Goal: Complete application form

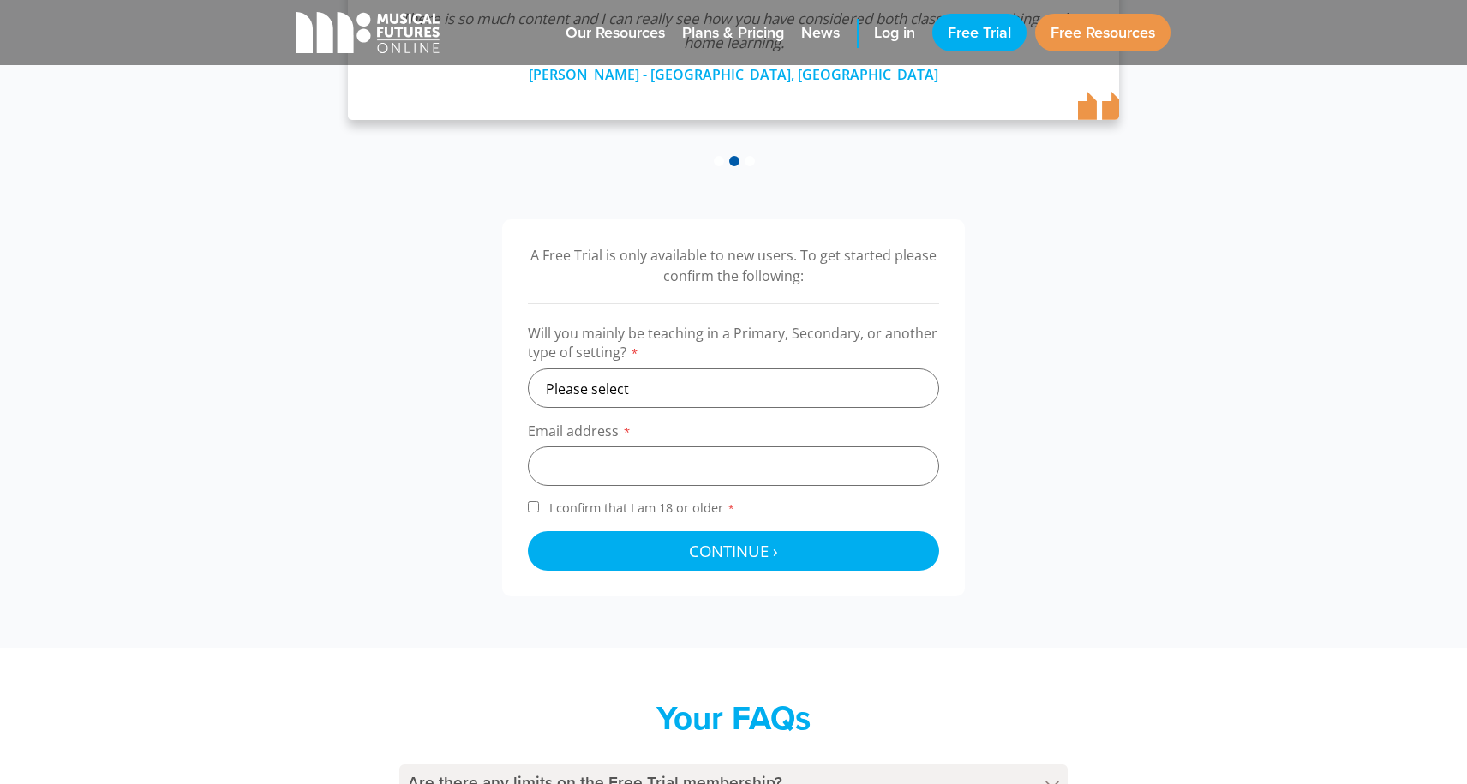
scroll to position [401, 0]
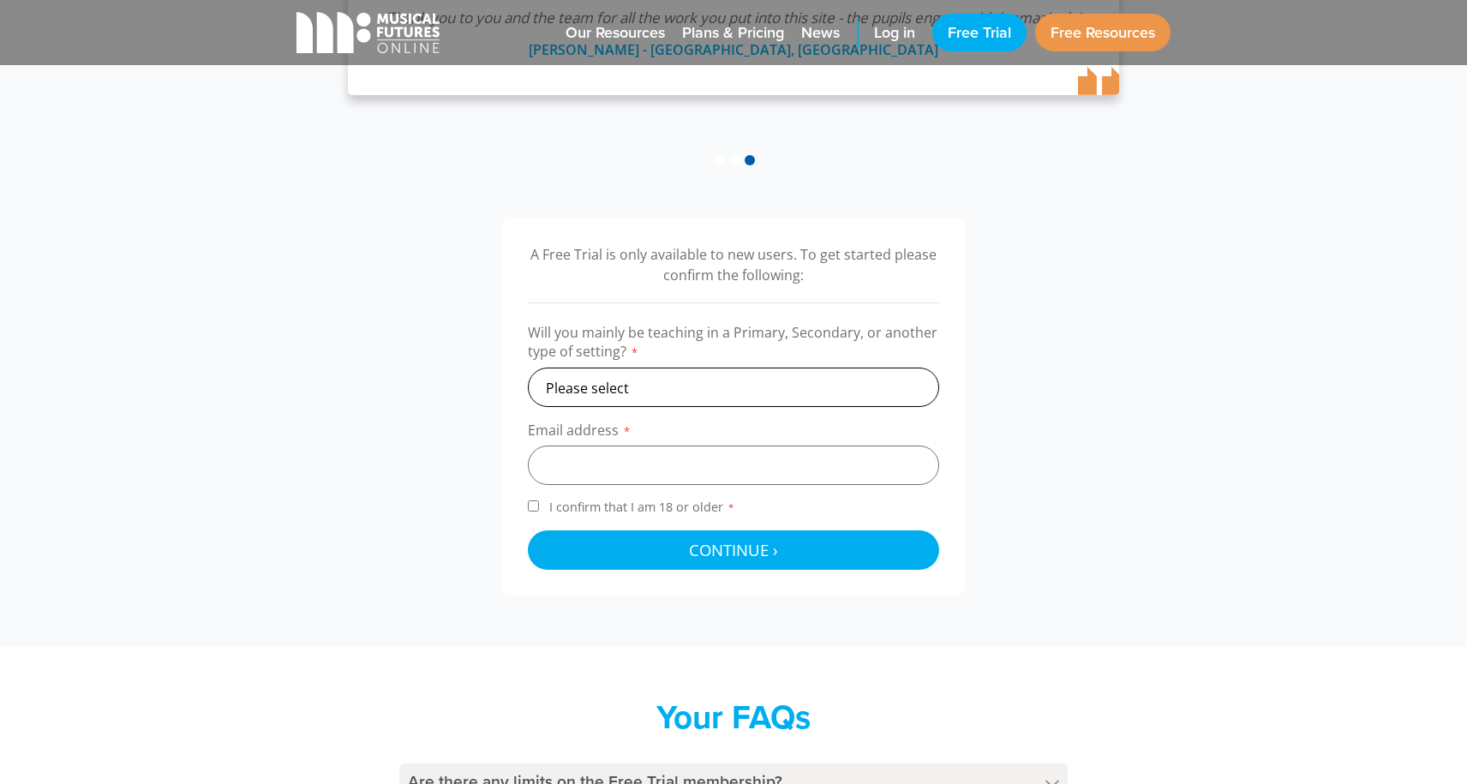
click at [573, 379] on select "Please select Primary Secondary Other" at bounding box center [733, 387] width 411 height 39
select select "secondary"
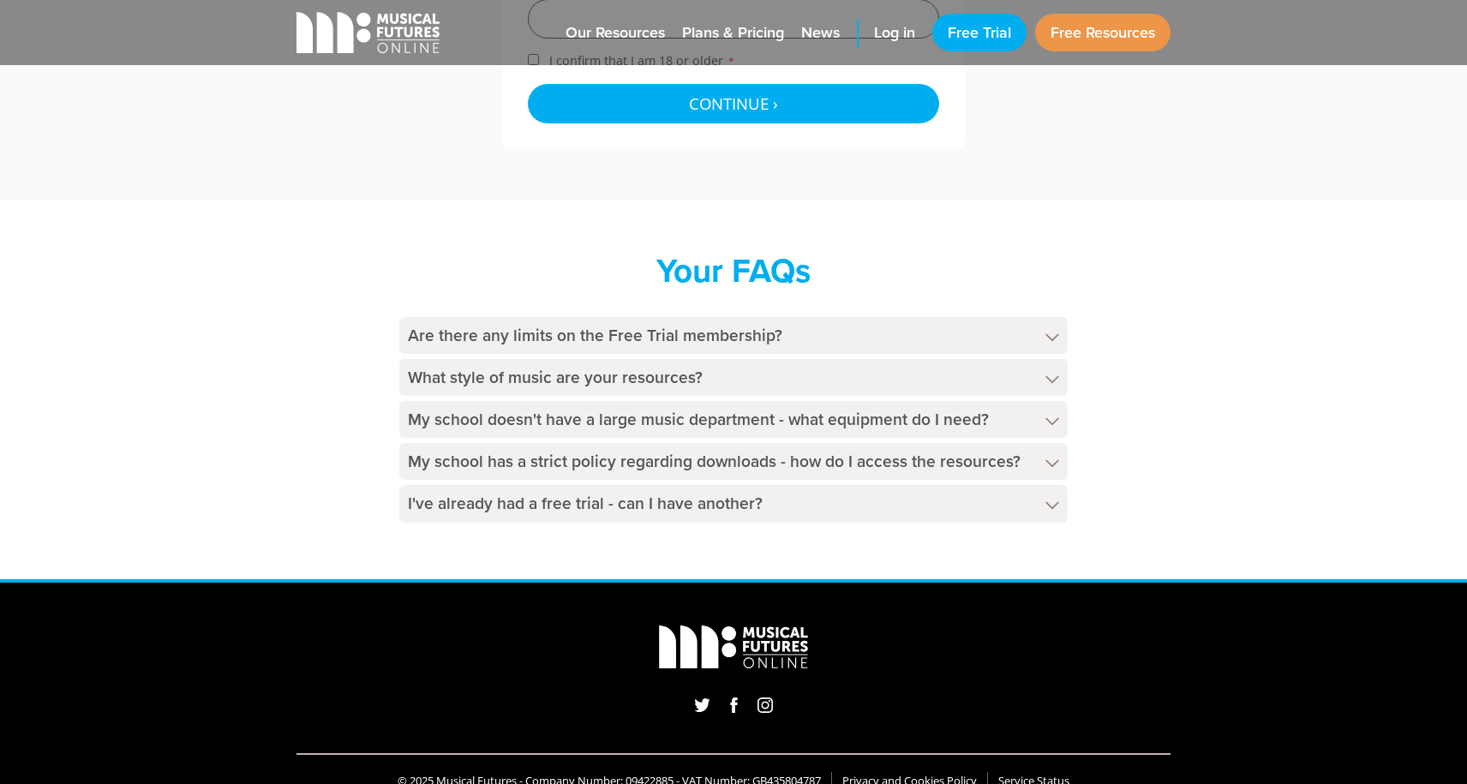
scroll to position [835, 0]
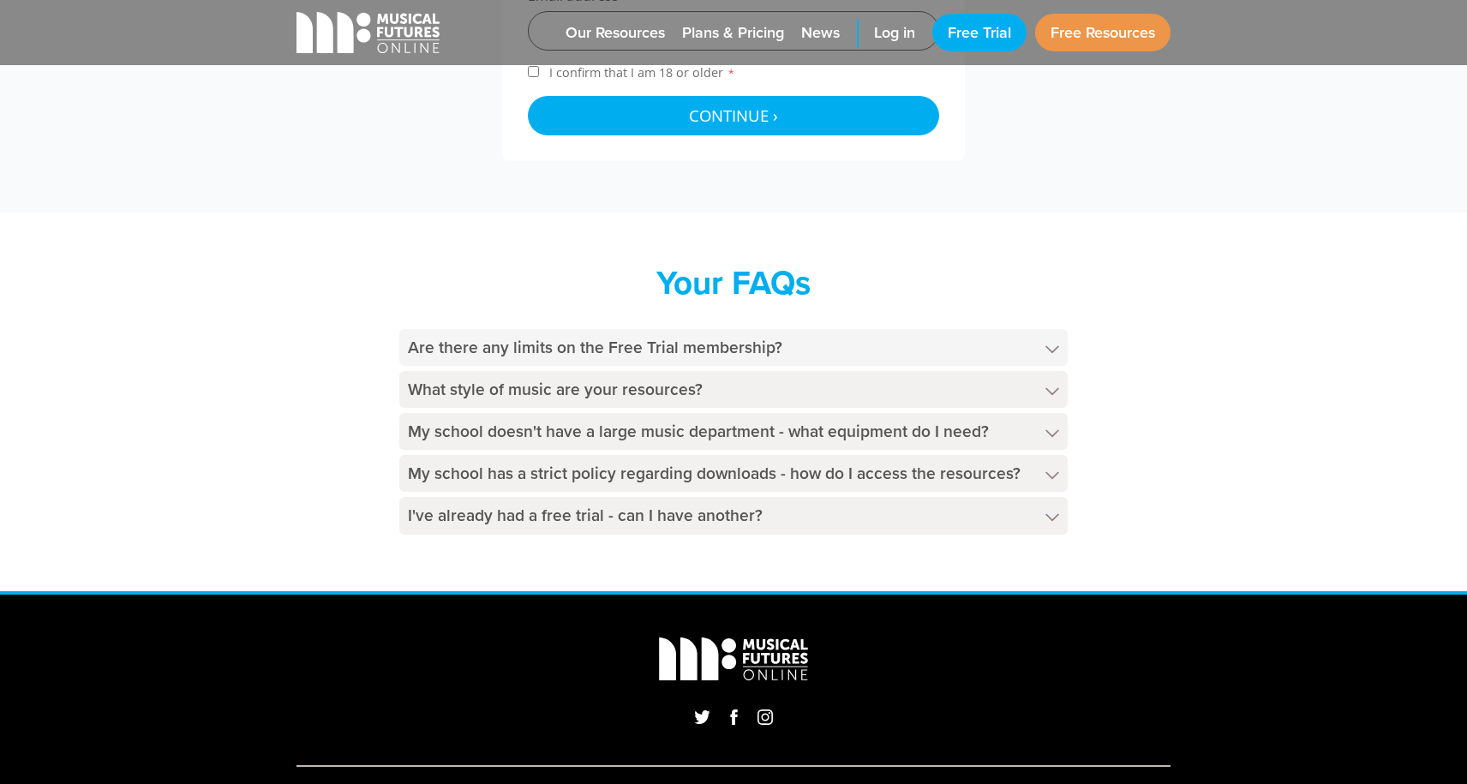
click at [1053, 346] on icon at bounding box center [1052, 349] width 14 height 9
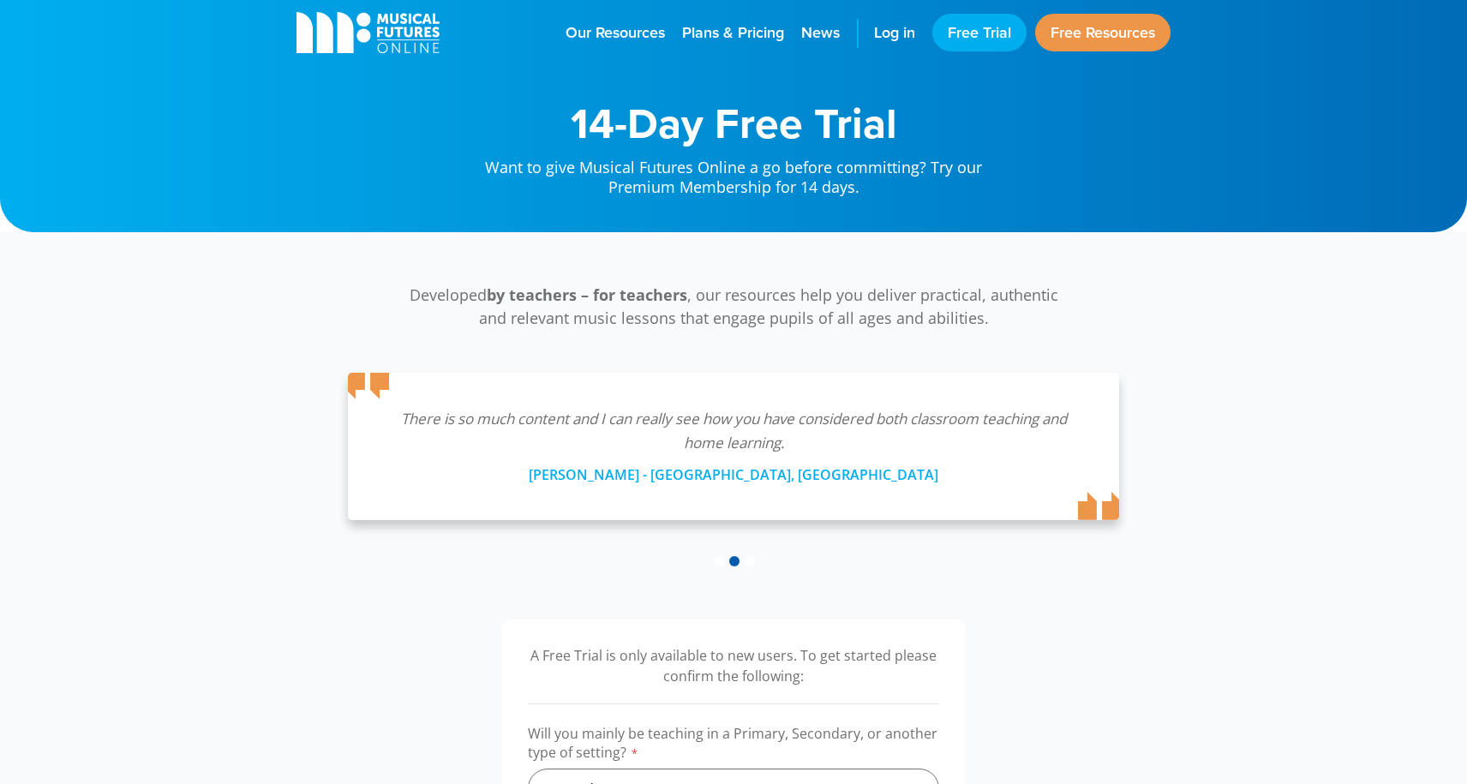
scroll to position [0, 0]
click at [617, 34] on span "Our Resources" at bounding box center [614, 33] width 99 height 21
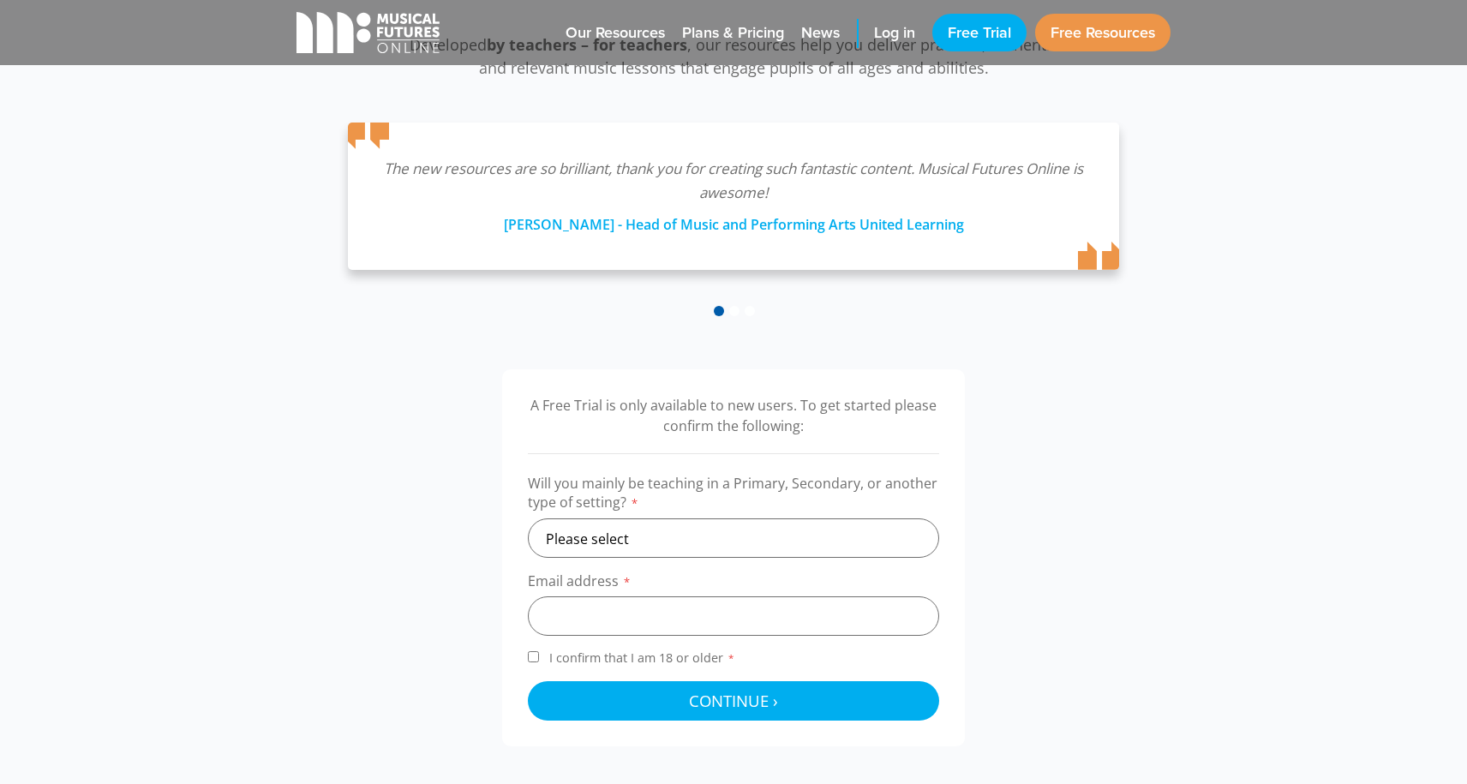
scroll to position [250, 0]
click at [720, 532] on select "Please select Primary Secondary Other" at bounding box center [733, 537] width 411 height 39
select select "secondary"
click at [666, 622] on input "email" at bounding box center [733, 615] width 411 height 39
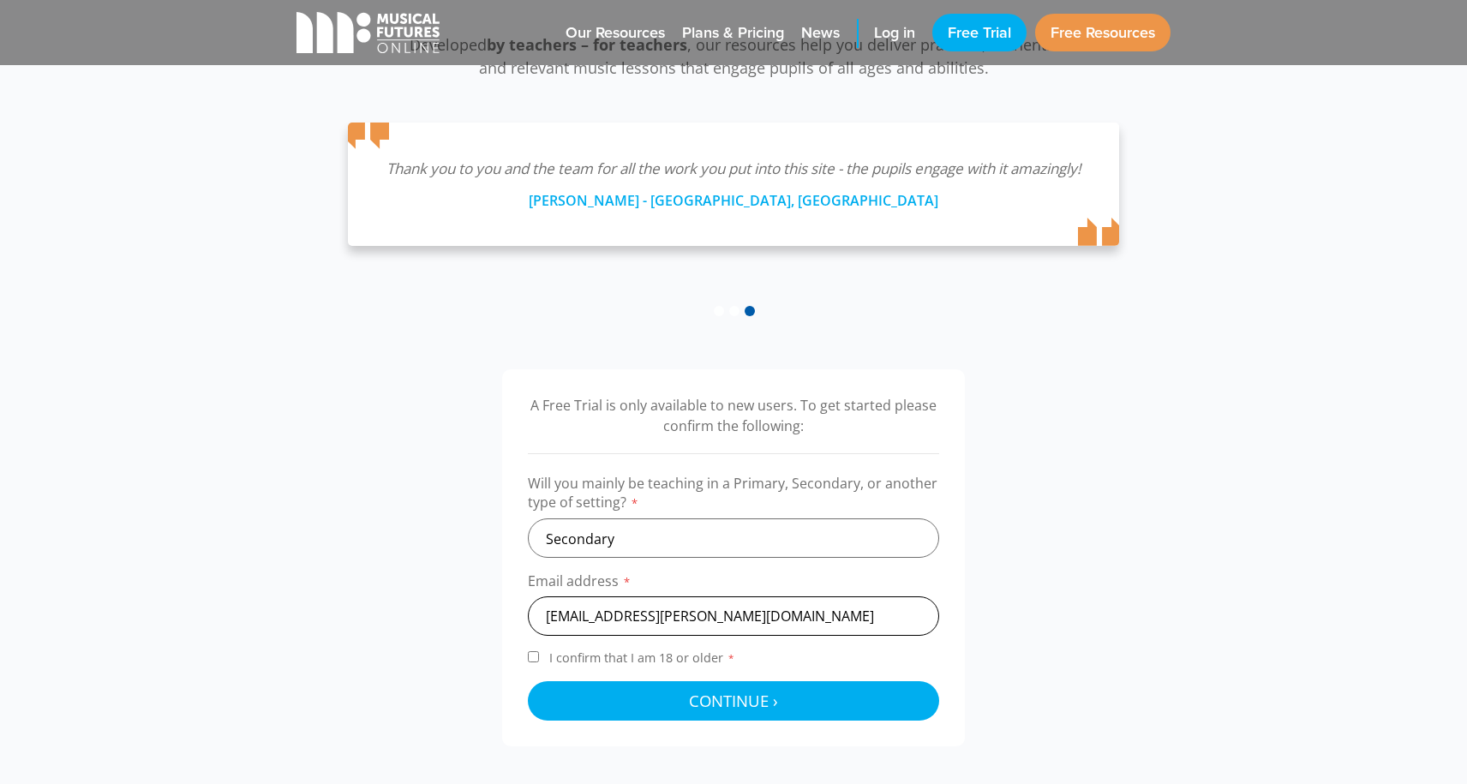
type input "pascal.belanger@cssphares.gouv.qc.ca"
click at [531, 655] on input "I confirm that I am 18 or older *" at bounding box center [533, 656] width 11 height 11
checkbox input "true"
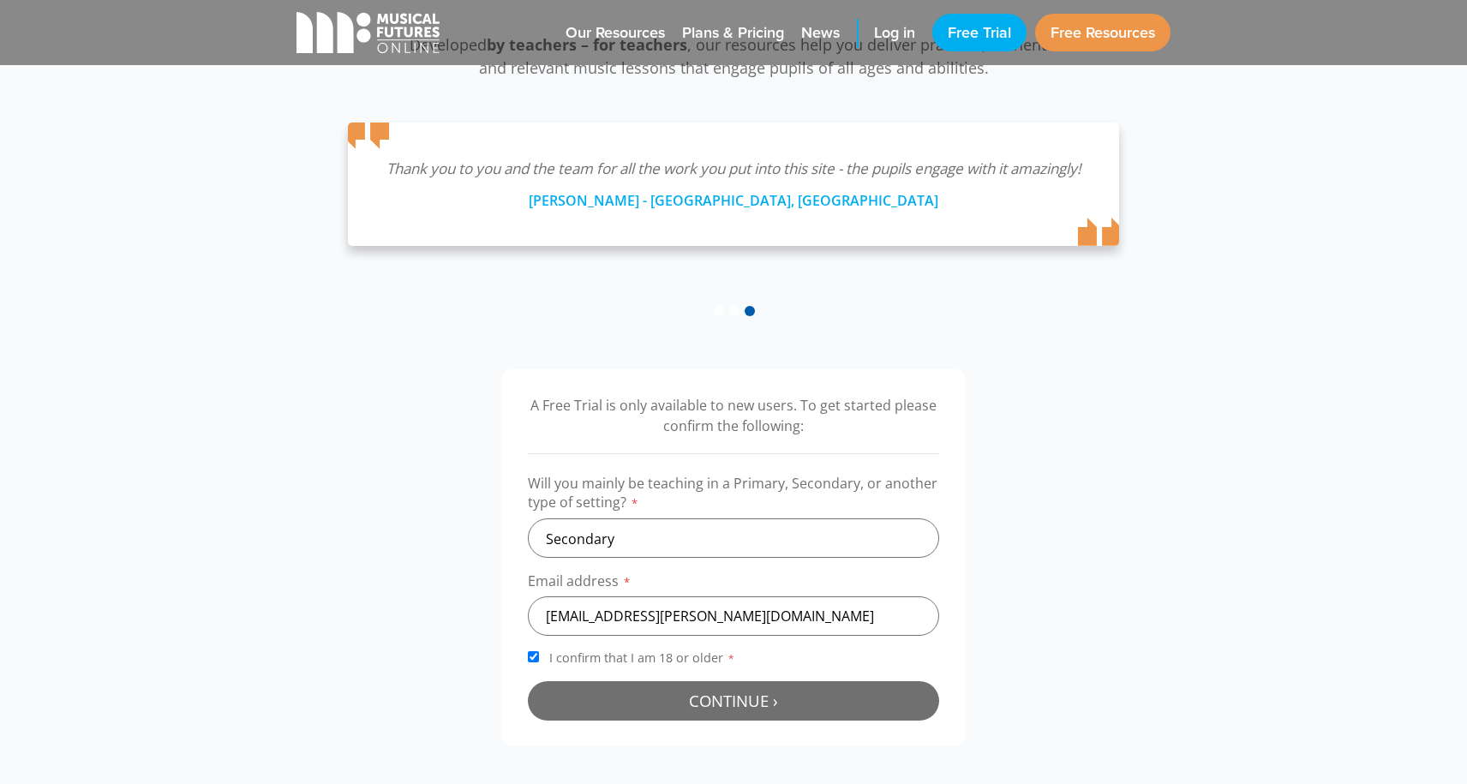
click at [866, 703] on button "Continue › Checking your details..." at bounding box center [733, 700] width 411 height 39
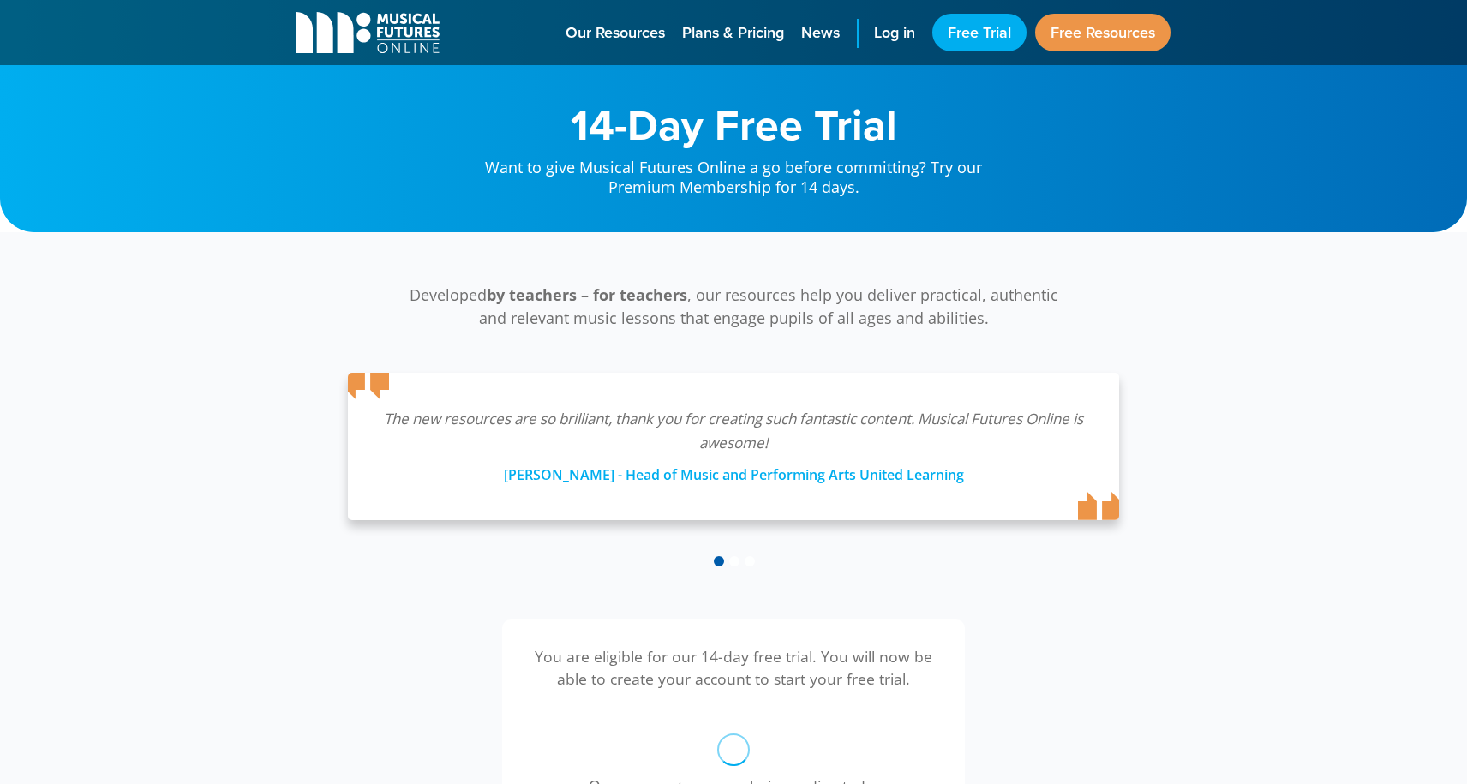
scroll to position [550, 0]
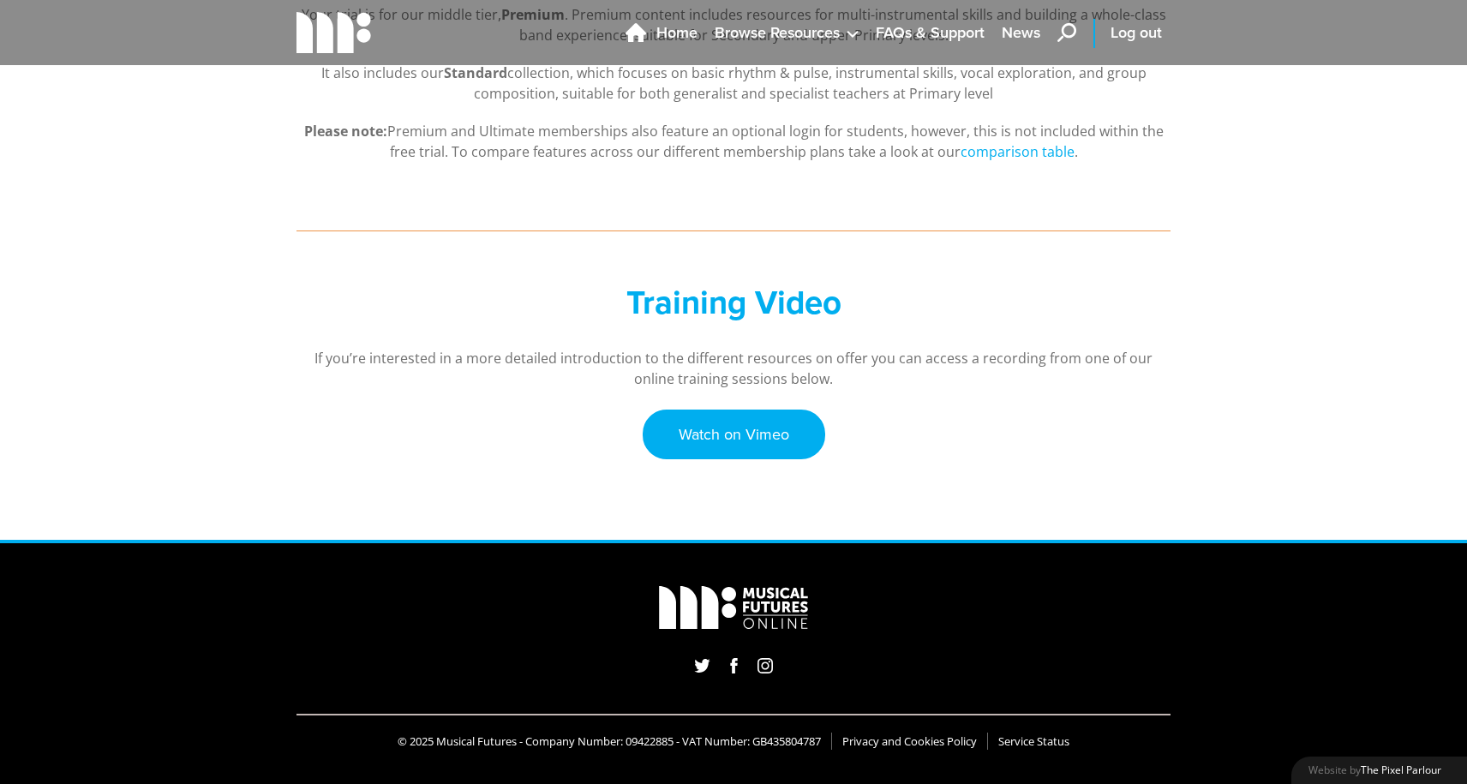
scroll to position [419, 0]
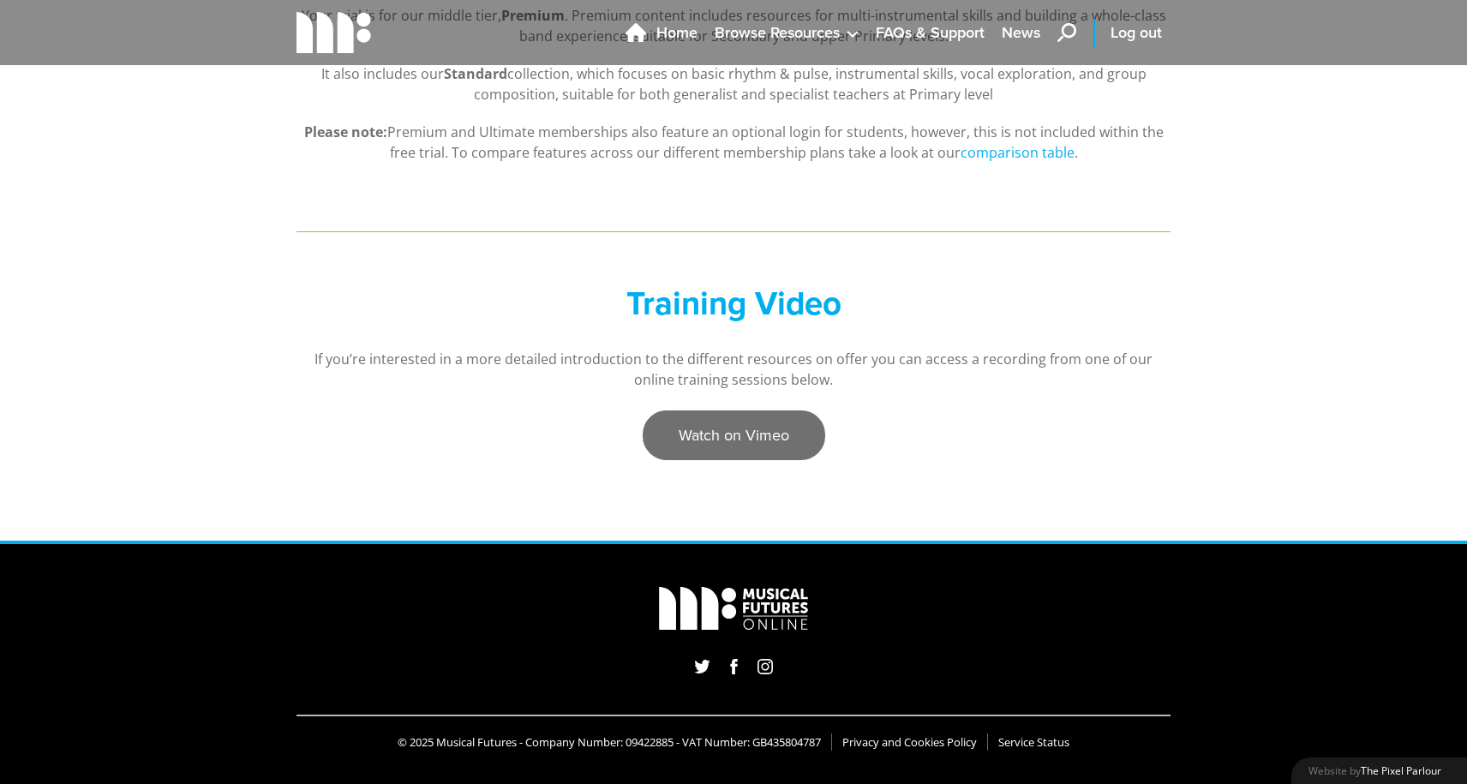
click at [708, 426] on link "Watch on Vimeo" at bounding box center [734, 435] width 182 height 50
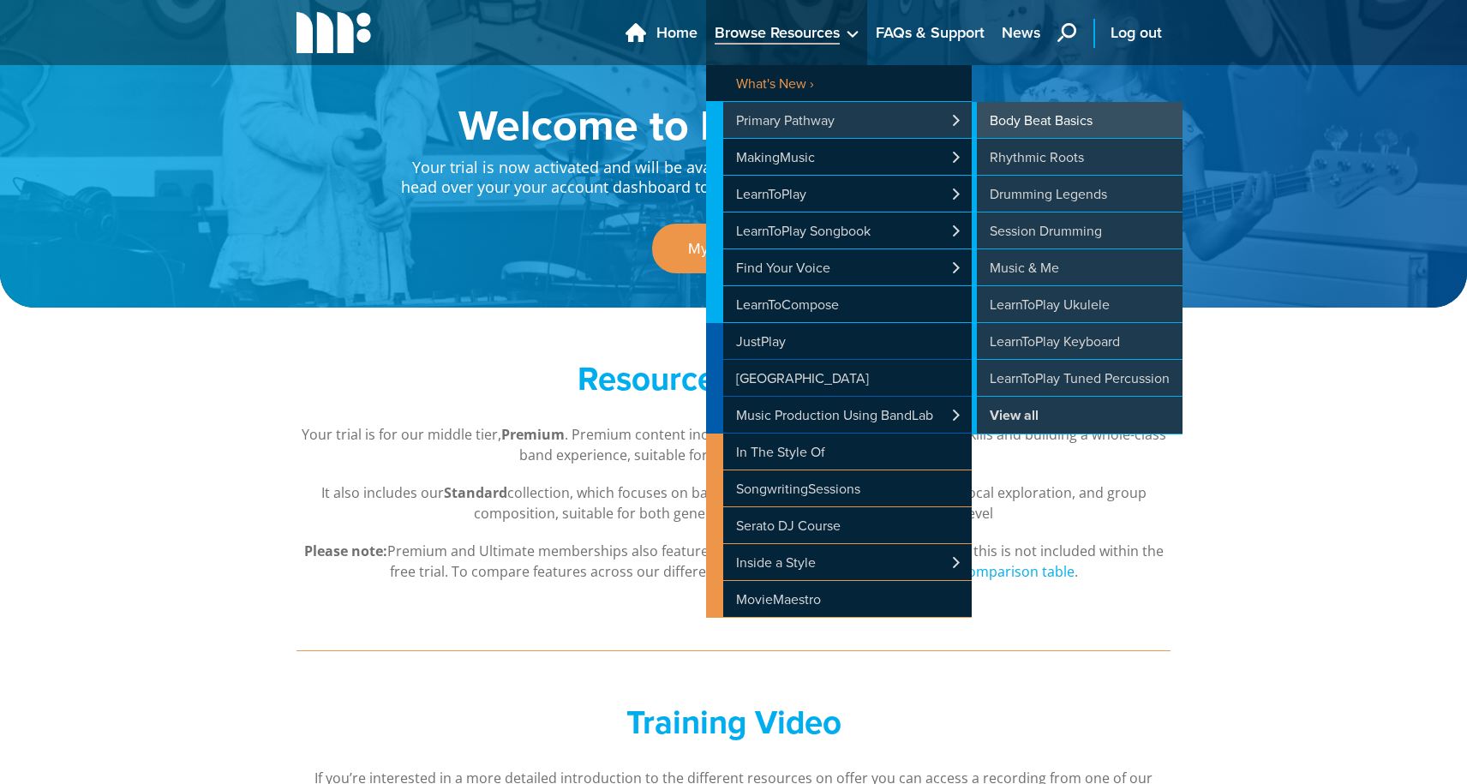
click at [1041, 115] on link "Body Beat Basics" at bounding box center [1077, 120] width 211 height 36
